Goal: Navigation & Orientation: Find specific page/section

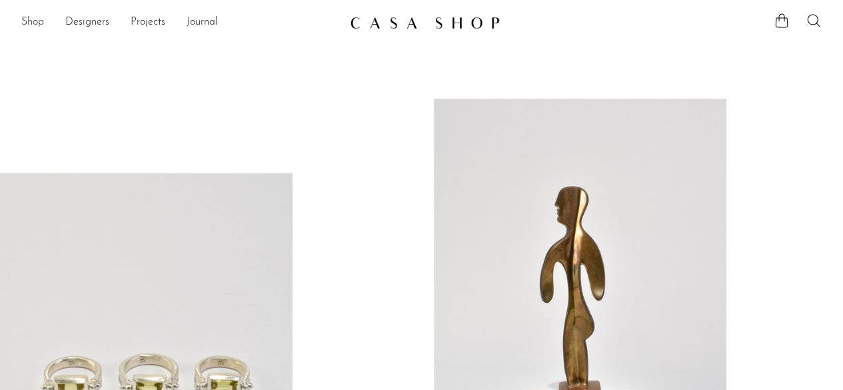
click at [36, 23] on link "Shop" at bounding box center [32, 22] width 23 height 17
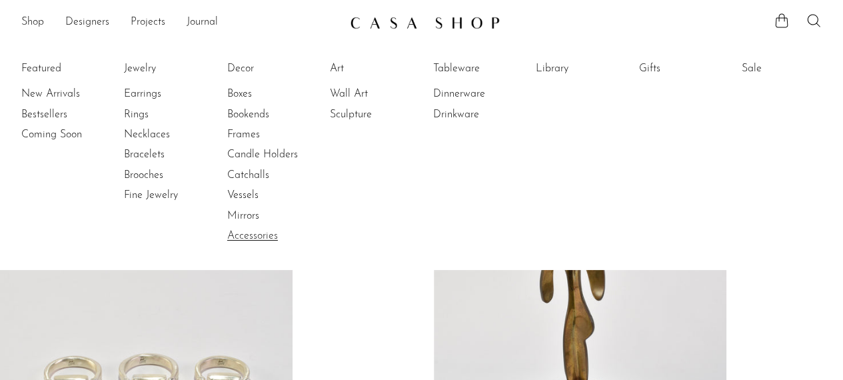
click at [279, 235] on link "Accessories" at bounding box center [277, 236] width 100 height 15
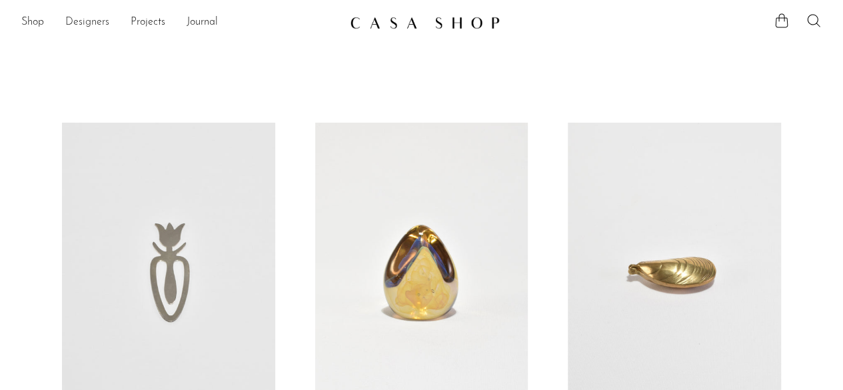
click at [77, 23] on link "Designers" at bounding box center [87, 22] width 44 height 17
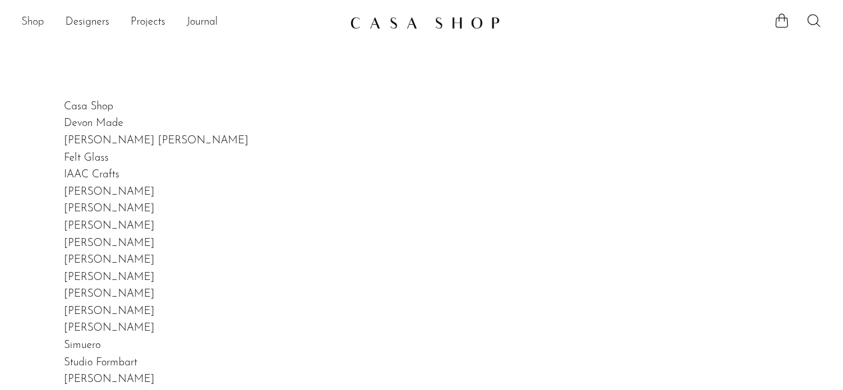
click at [43, 20] on link "Shop" at bounding box center [32, 22] width 23 height 17
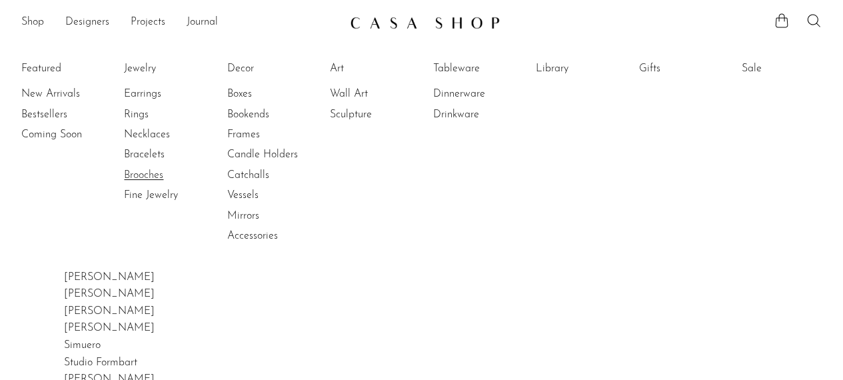
click at [150, 175] on link "Brooches" at bounding box center [174, 175] width 100 height 15
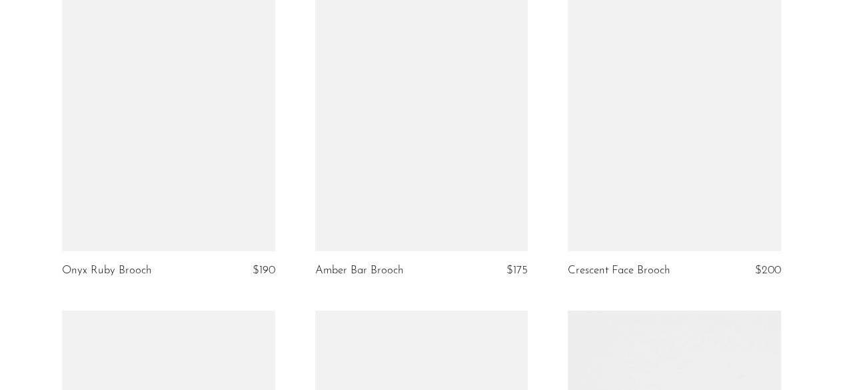
scroll to position [1869, 0]
